Goal: Check status: Check status

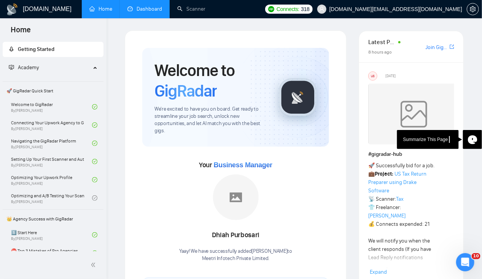
click at [153, 7] on link "Dashboard" at bounding box center [144, 9] width 35 height 6
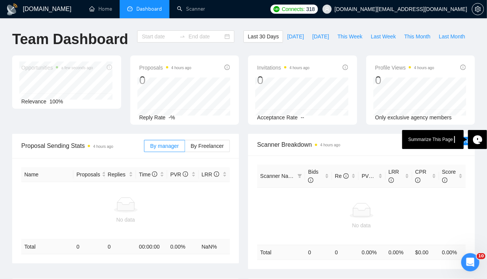
type input "[DATE]"
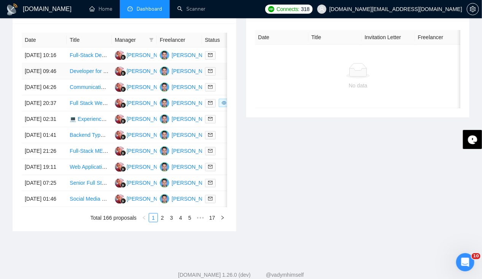
scroll to position [301, 0]
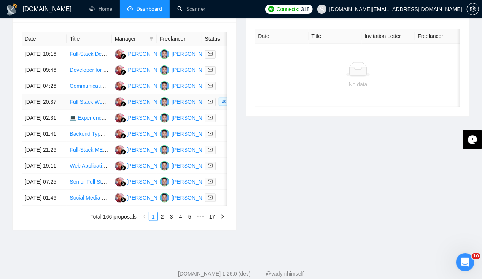
click at [41, 110] on td "[DATE] 20:37" at bounding box center [44, 102] width 45 height 16
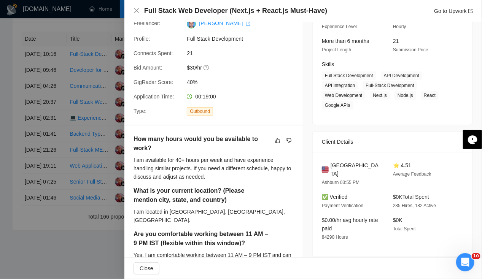
scroll to position [0, 0]
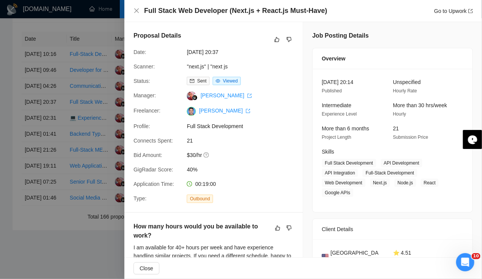
click at [38, 117] on div at bounding box center [241, 139] width 482 height 279
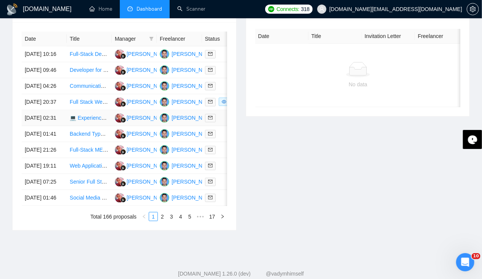
click at [39, 126] on td "[DATE] 02:31" at bounding box center [44, 118] width 45 height 16
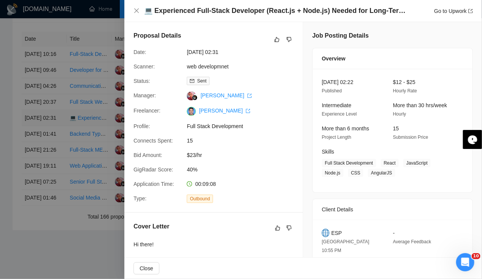
click at [39, 136] on div at bounding box center [241, 139] width 482 height 279
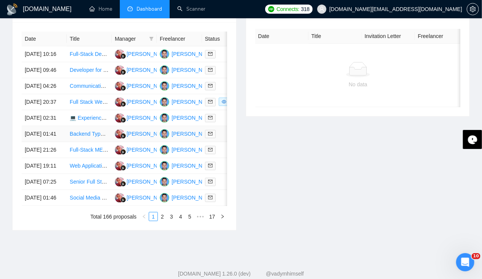
click at [36, 142] on td "[DATE] 01:41" at bounding box center [44, 134] width 45 height 16
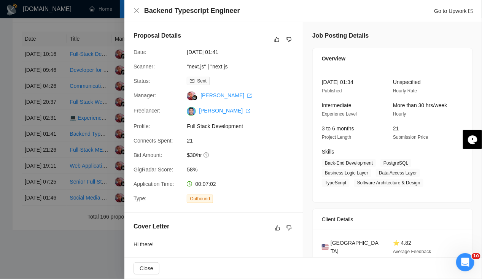
click at [39, 147] on div at bounding box center [241, 139] width 482 height 279
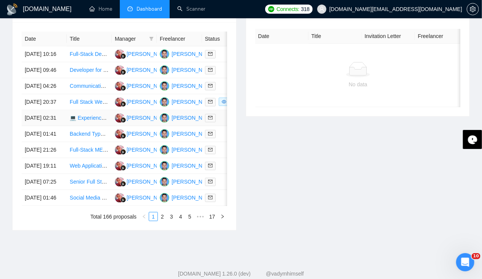
click at [33, 126] on td "[DATE] 02:31" at bounding box center [44, 118] width 45 height 16
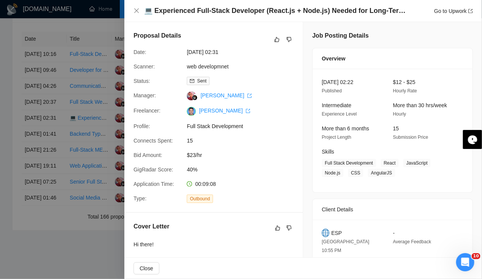
click at [34, 117] on div at bounding box center [241, 139] width 482 height 279
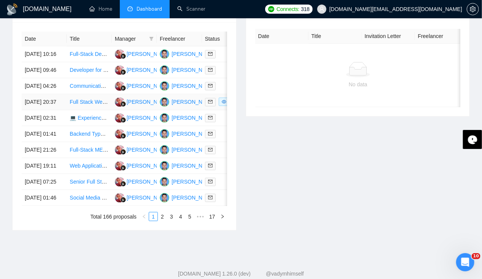
click at [34, 110] on td "[DATE] 20:37" at bounding box center [44, 102] width 45 height 16
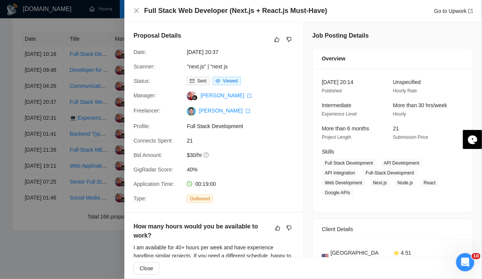
click at [39, 114] on div at bounding box center [241, 139] width 482 height 279
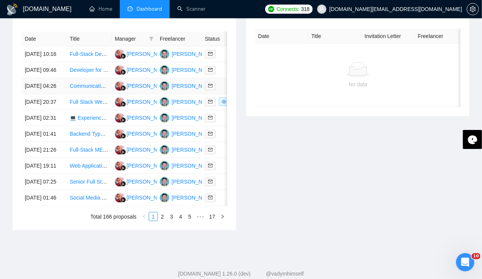
click at [40, 89] on td "[DATE] 04:26" at bounding box center [44, 86] width 45 height 16
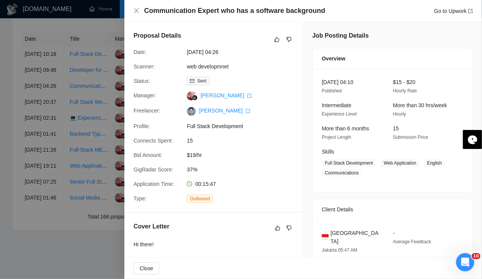
click at [2, 131] on div at bounding box center [241, 139] width 482 height 279
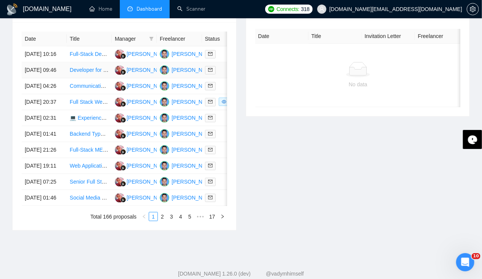
click at [40, 68] on td "[DATE] 09:46" at bounding box center [44, 70] width 45 height 16
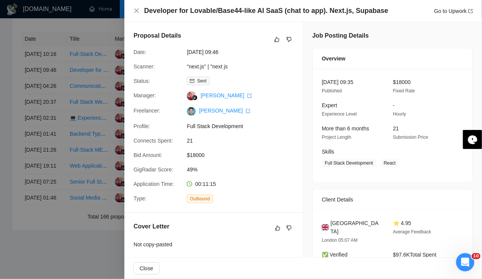
click at [68, 65] on div at bounding box center [241, 139] width 482 height 279
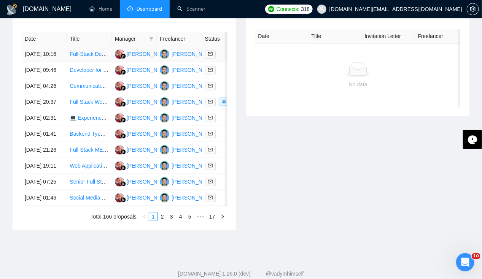
click at [33, 46] on td "[DATE] 10:16" at bounding box center [44, 54] width 45 height 16
